Goal: Information Seeking & Learning: Learn about a topic

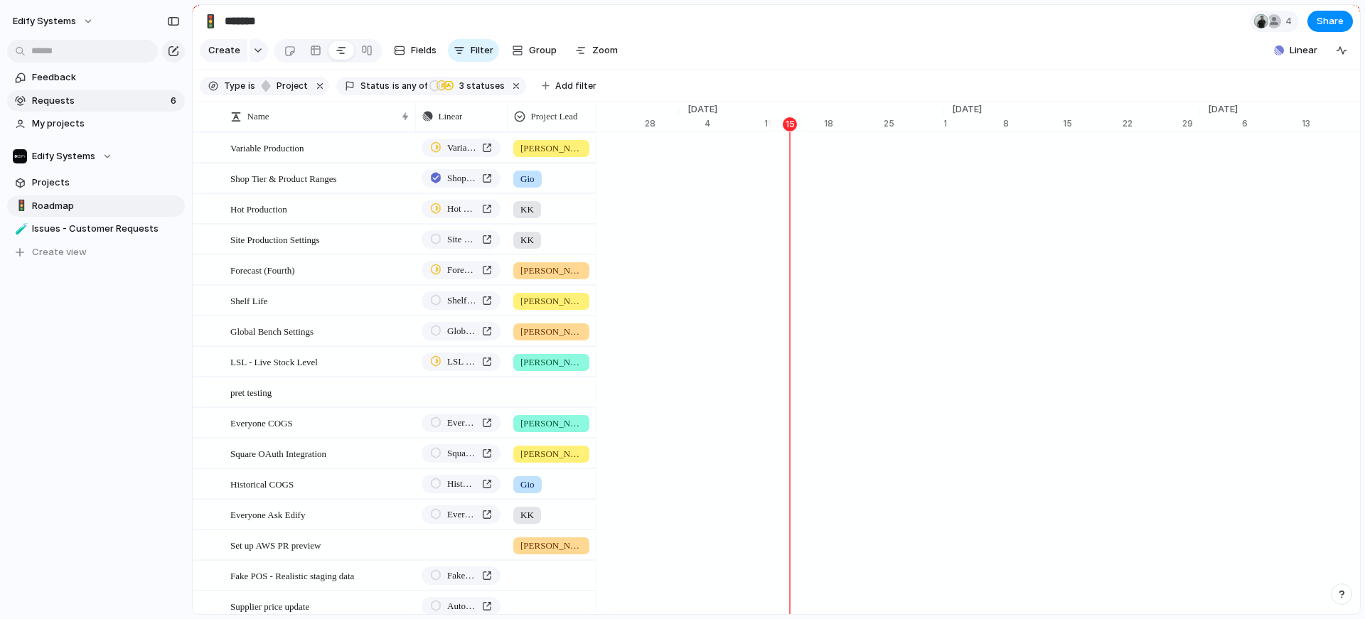
scroll to position [0, 9270]
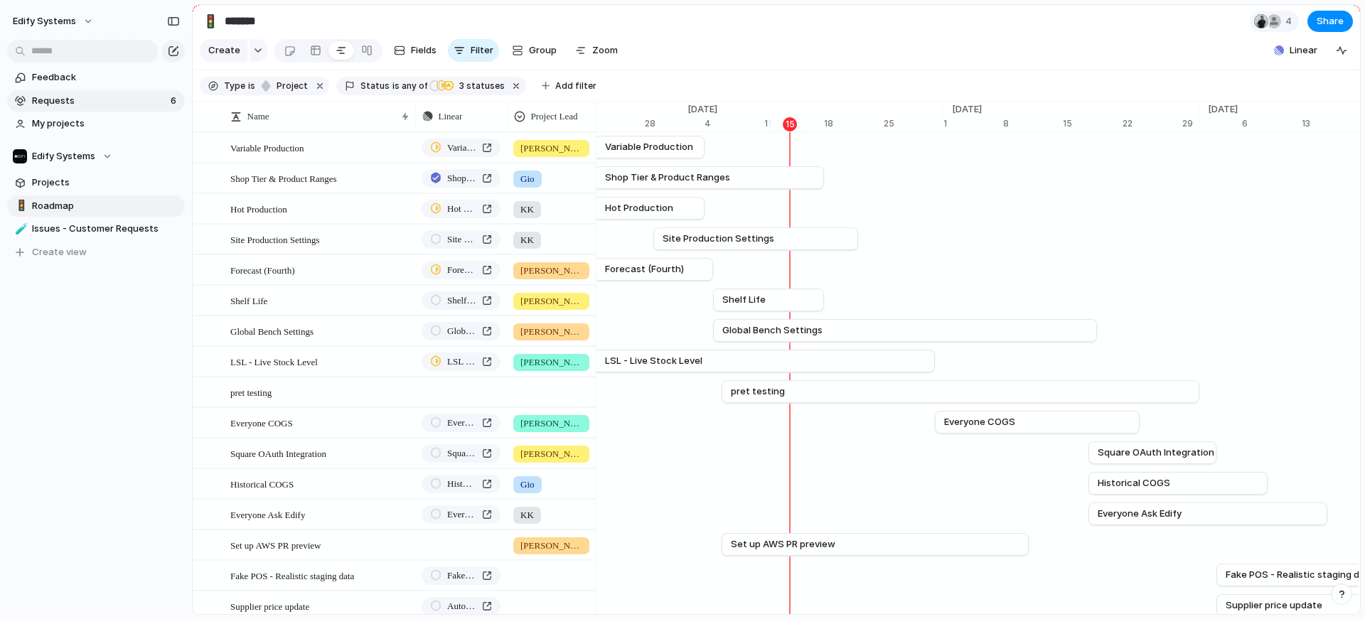
click at [85, 107] on span "Requests" at bounding box center [99, 101] width 134 height 14
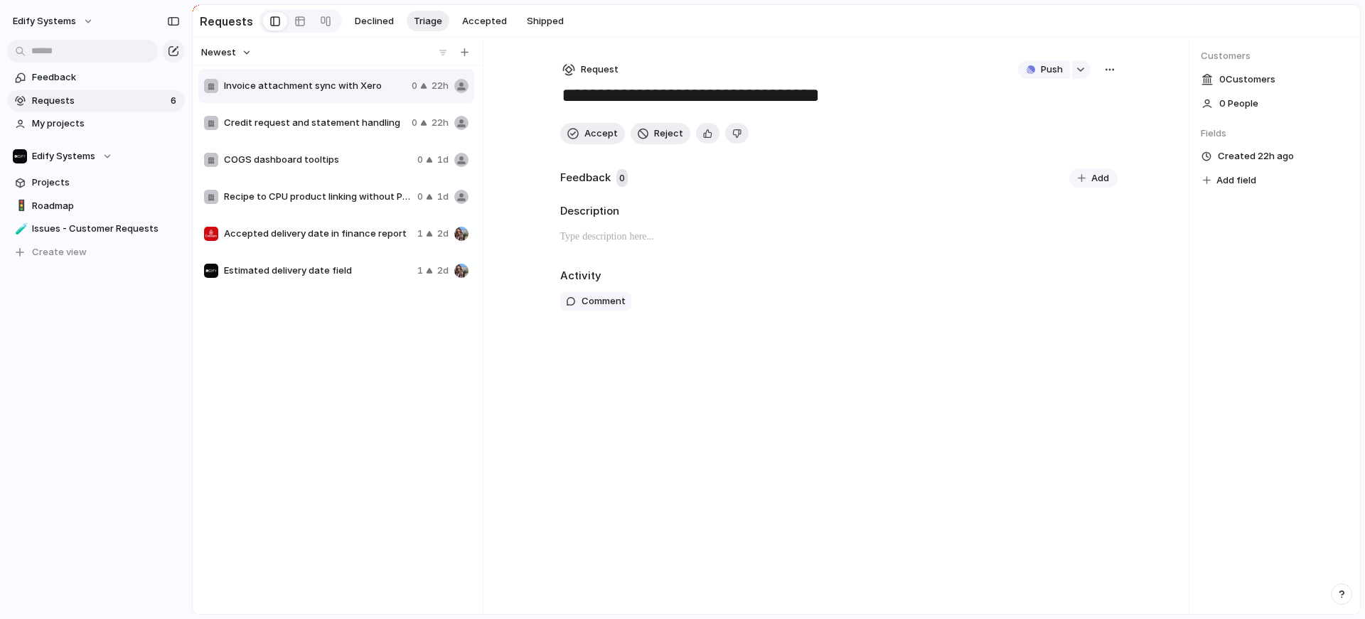
click at [331, 93] on span "Invoice attachment sync with Xero" at bounding box center [315, 86] width 182 height 14
click at [338, 125] on span "Credit request and statement handling" at bounding box center [315, 123] width 182 height 14
click at [293, 82] on span "Invoice attachment sync with Xero" at bounding box center [315, 86] width 182 height 14
click at [304, 156] on span "COGS dashboard tooltips" at bounding box center [318, 160] width 188 height 14
click at [294, 90] on span "Invoice attachment sync with Xero" at bounding box center [315, 86] width 182 height 14
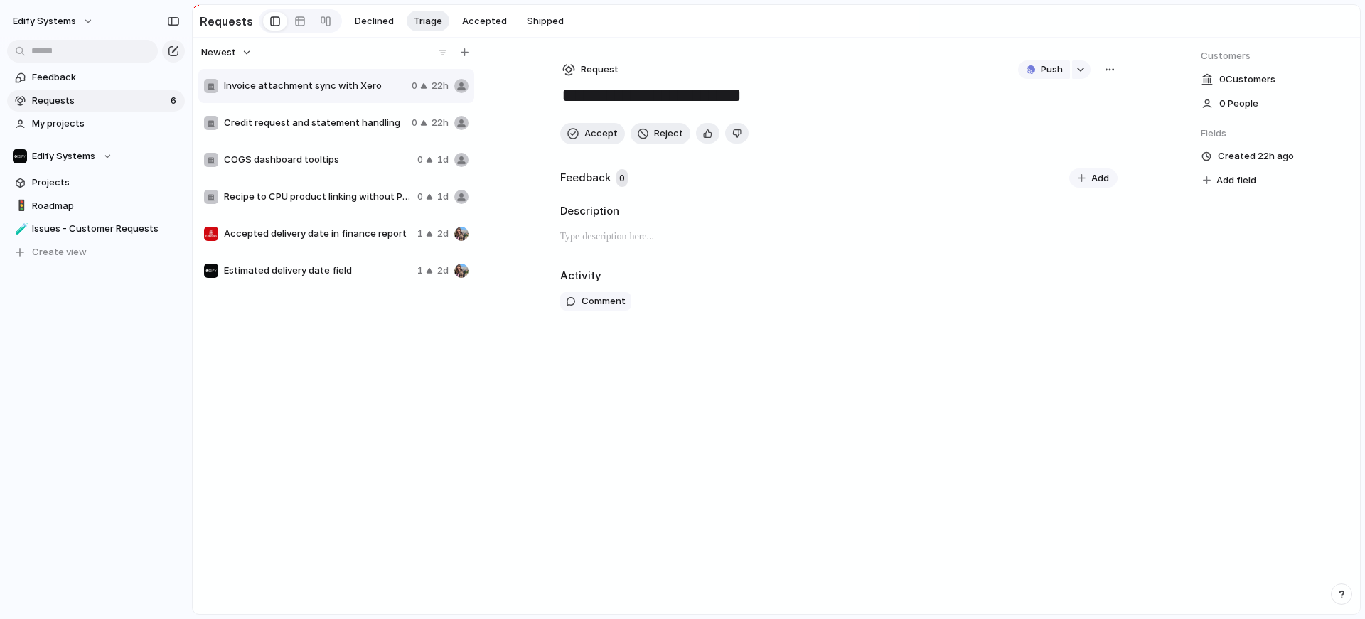
type textarea "**********"
